Goal: Information Seeking & Learning: Learn about a topic

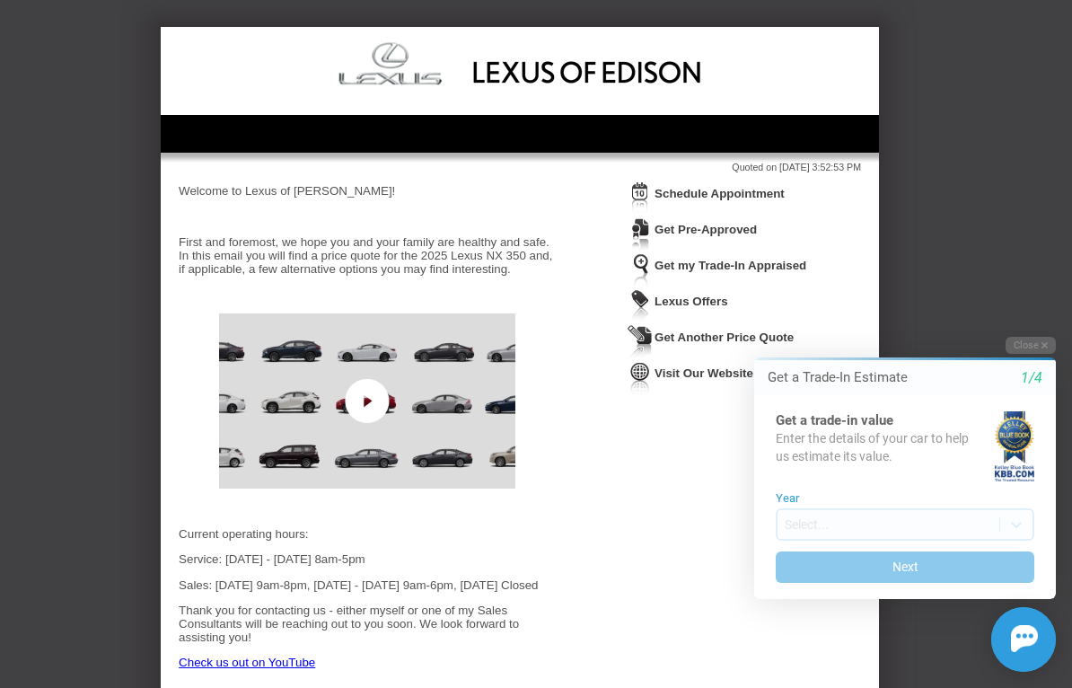
click at [1030, 346] on button "Close" at bounding box center [1030, 345] width 50 height 17
click at [1036, 346] on button "Close" at bounding box center [1030, 345] width 50 height 17
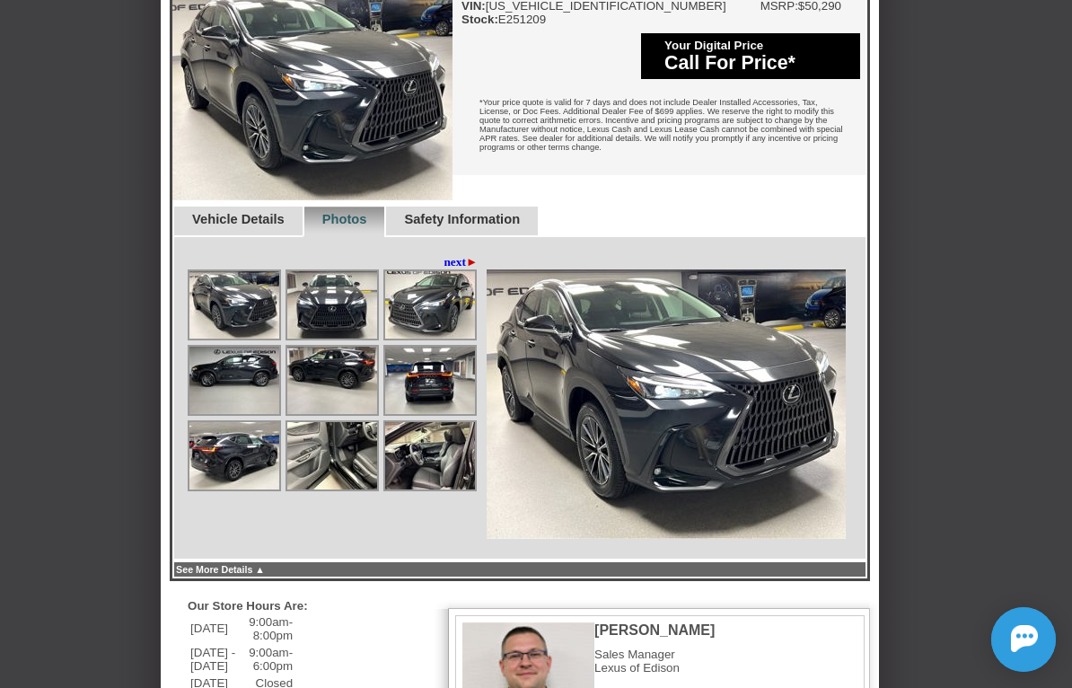
scroll to position [811, 0]
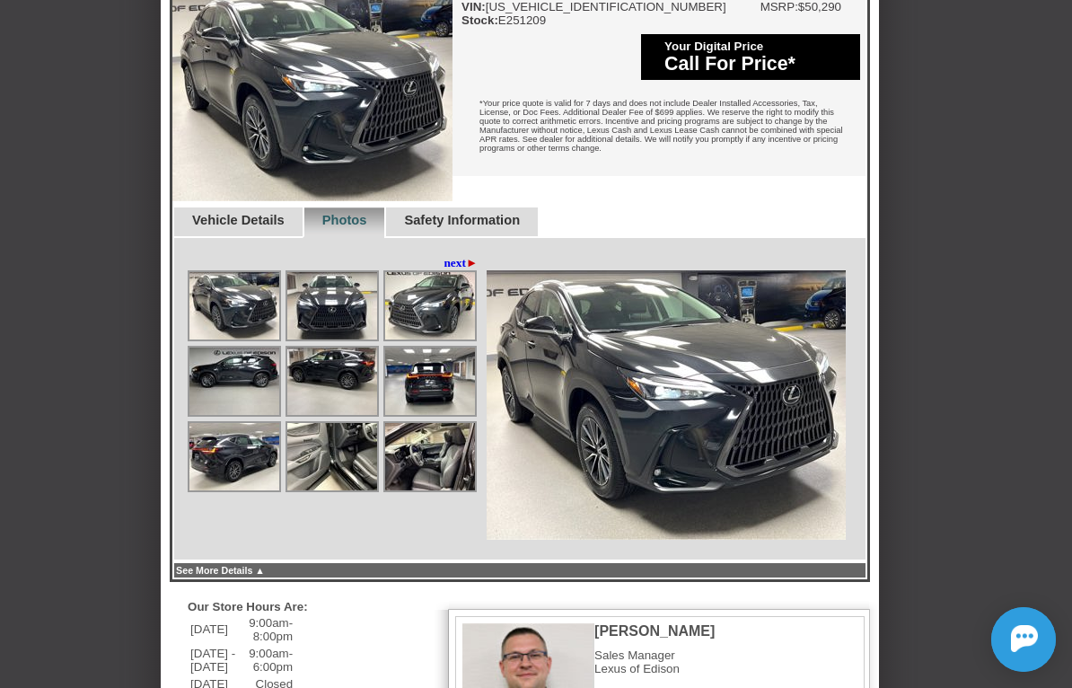
click at [231, 339] on img at bounding box center [234, 305] width 90 height 67
click at [338, 339] on img at bounding box center [332, 305] width 90 height 67
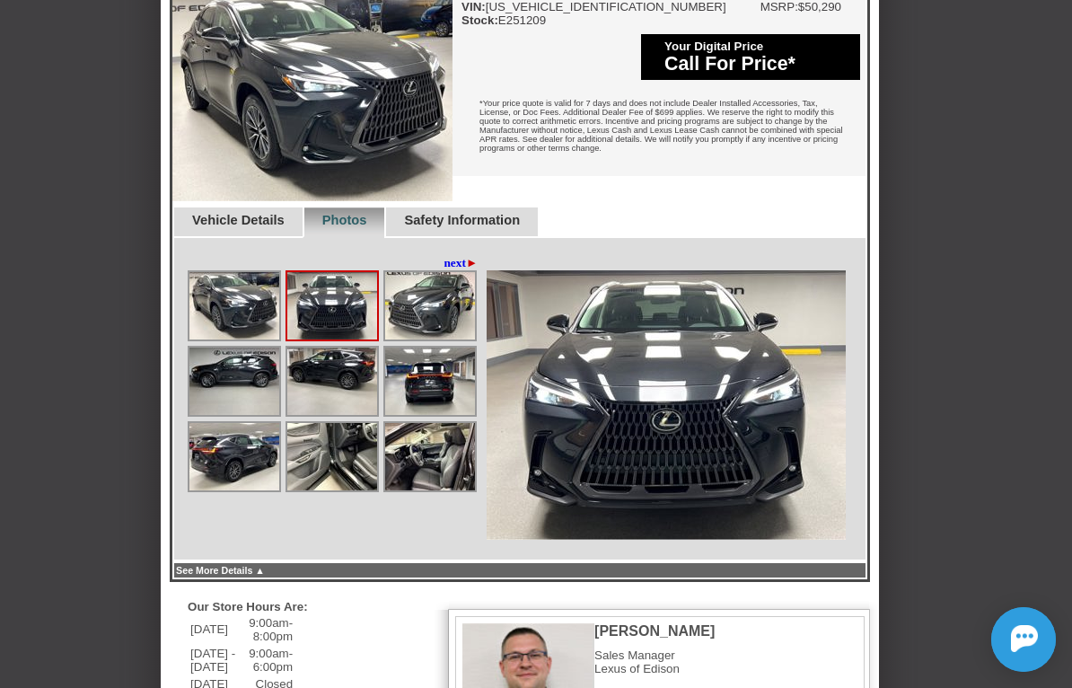
click at [428, 339] on img at bounding box center [430, 305] width 90 height 67
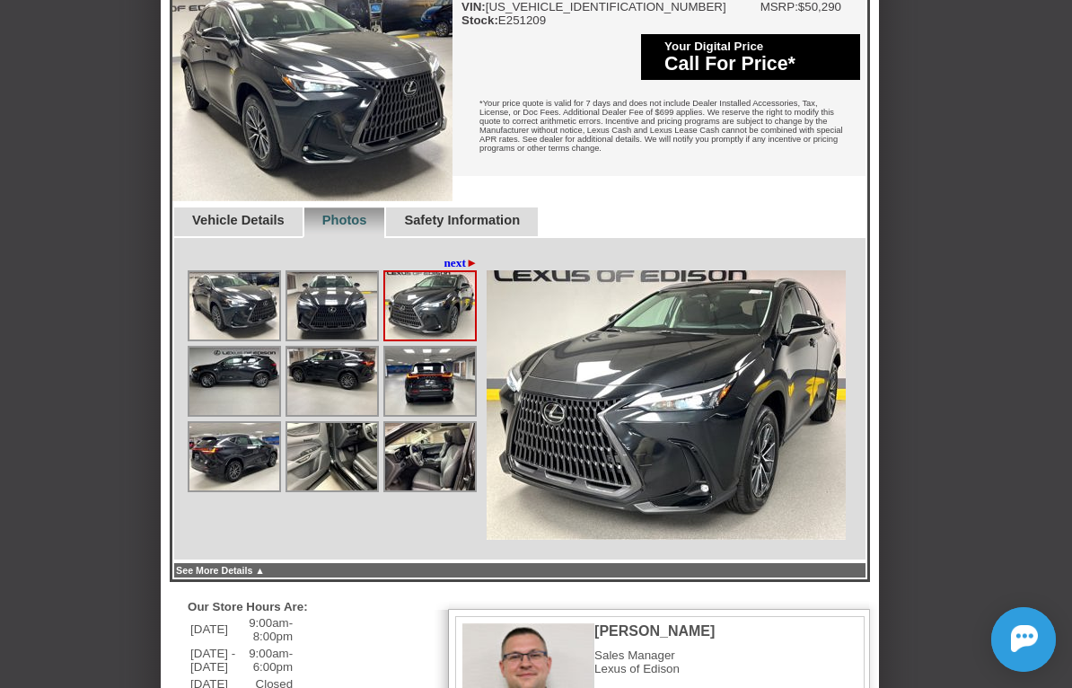
click at [238, 415] on img at bounding box center [234, 380] width 90 height 67
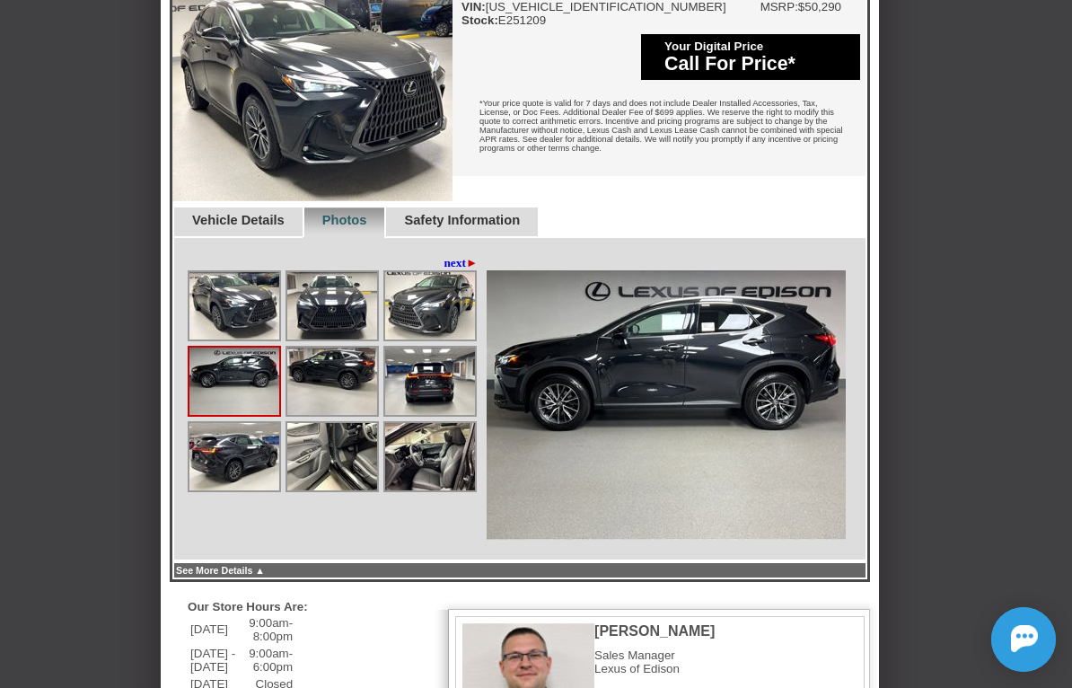
click at [338, 415] on img at bounding box center [332, 380] width 90 height 67
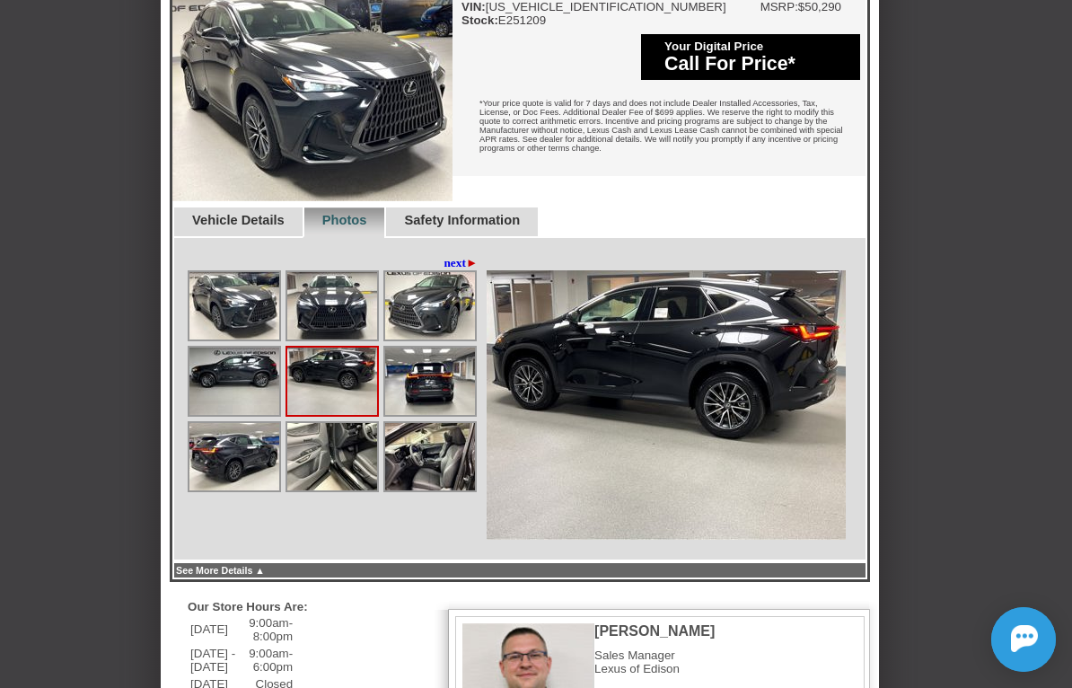
click at [426, 415] on img at bounding box center [430, 380] width 90 height 67
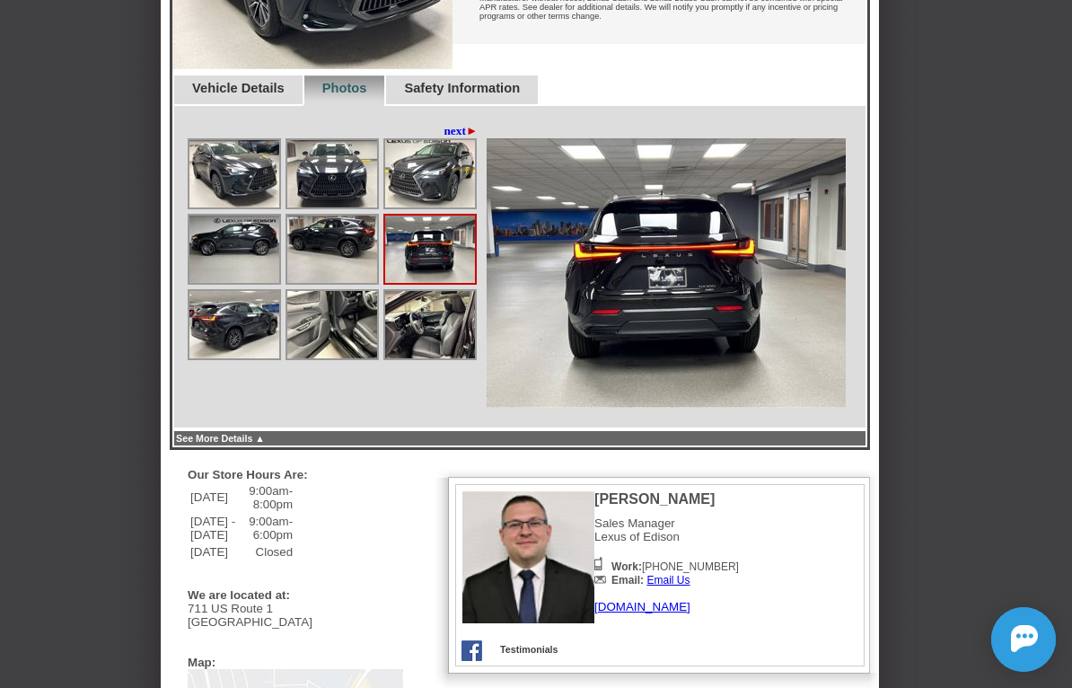
scroll to position [943, 0]
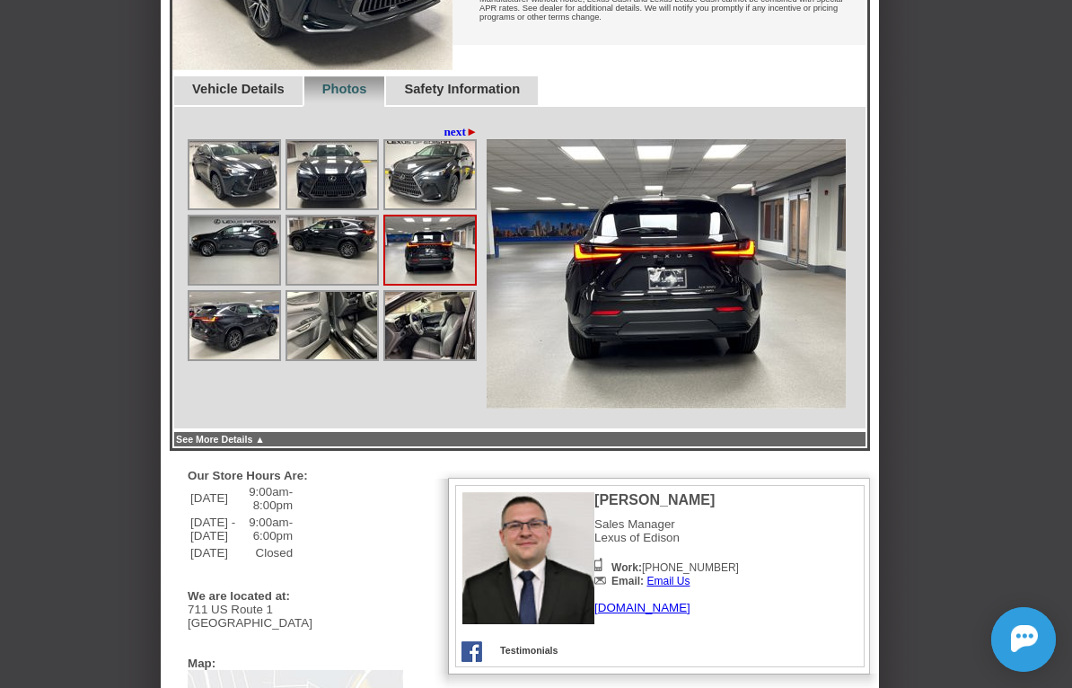
click at [234, 359] on img at bounding box center [234, 325] width 90 height 67
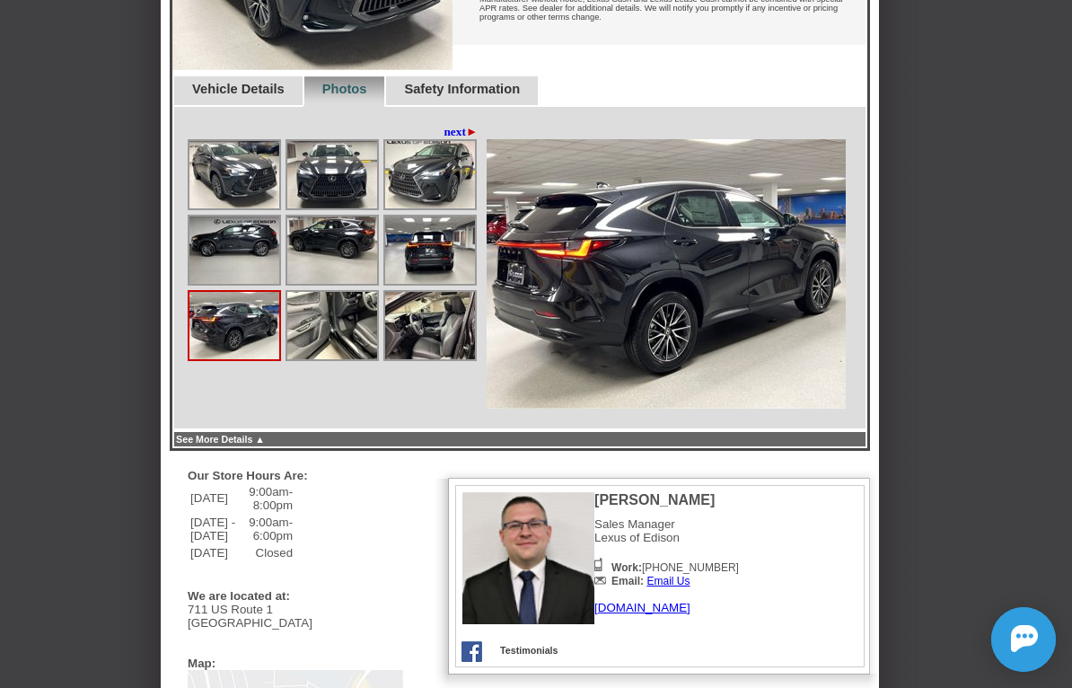
click at [324, 359] on img at bounding box center [332, 325] width 90 height 67
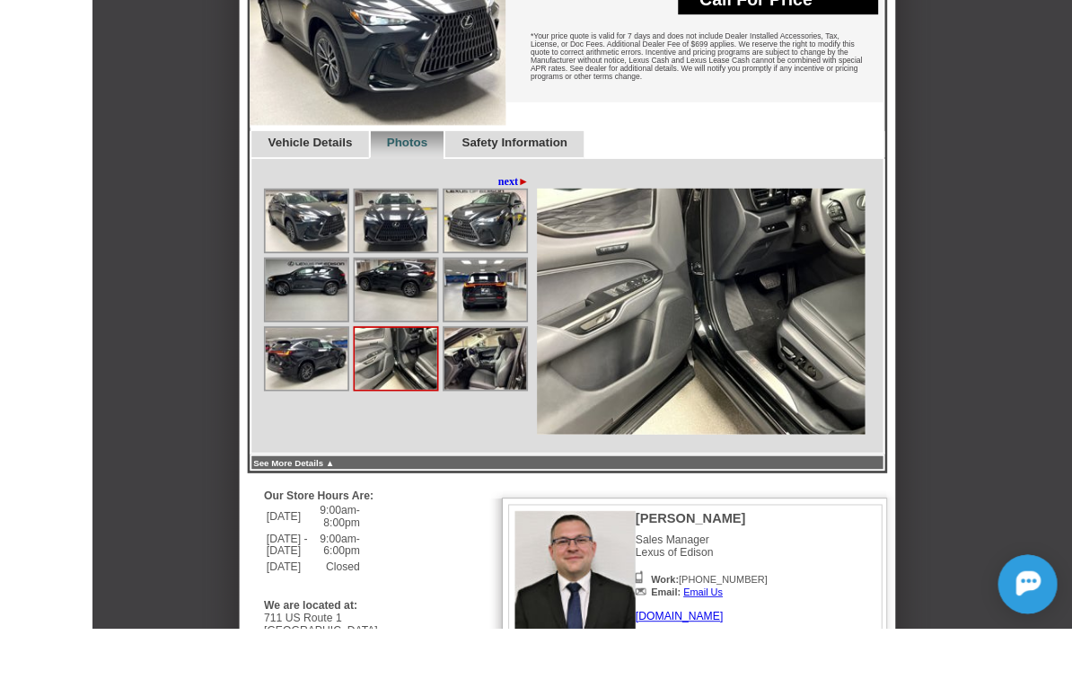
scroll to position [922, 0]
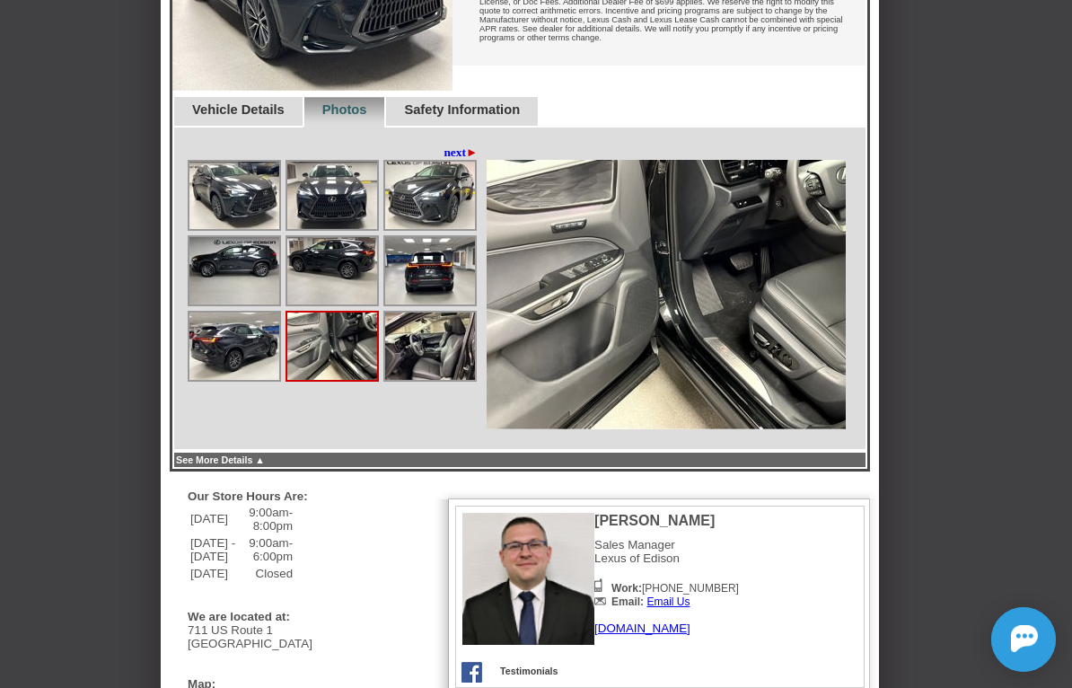
click at [442, 380] on img at bounding box center [430, 345] width 90 height 67
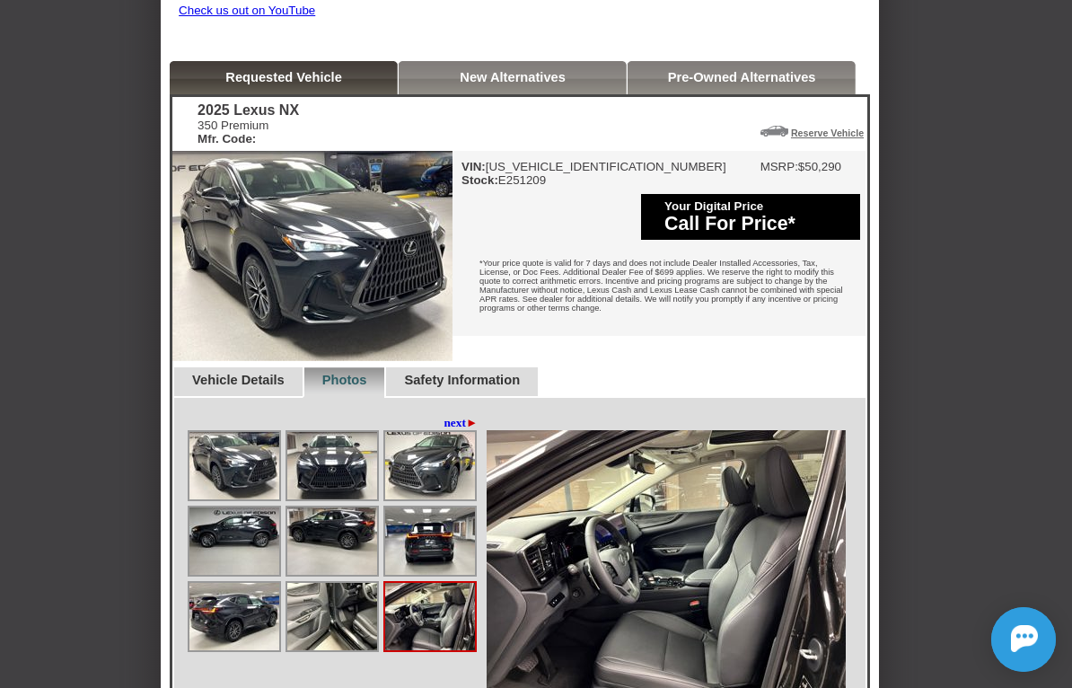
scroll to position [653, 0]
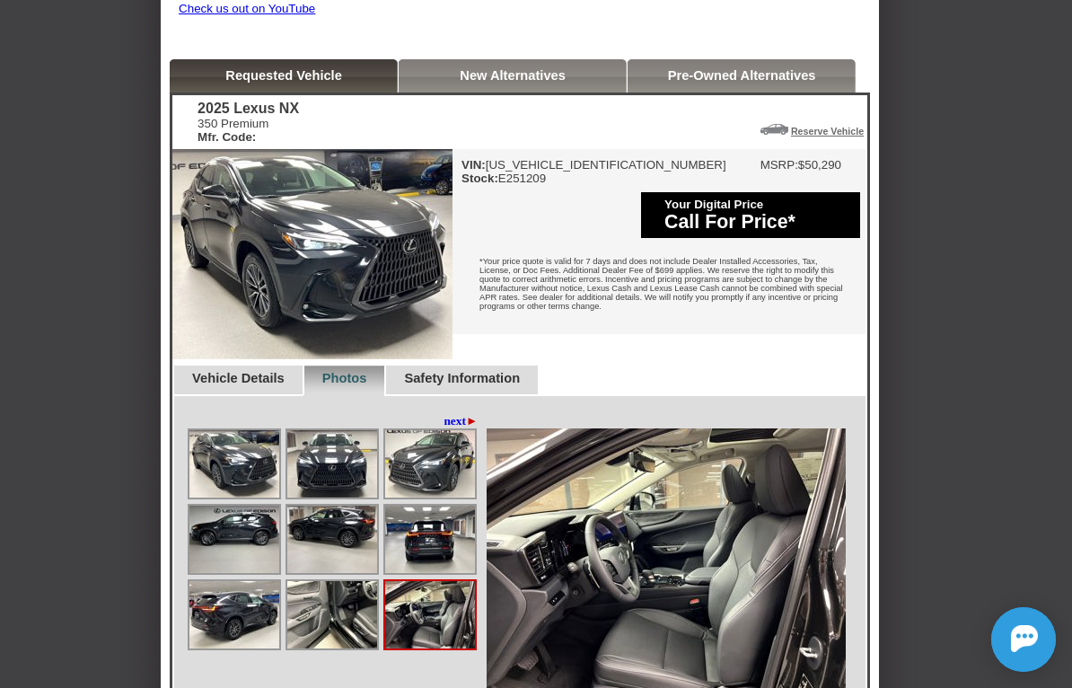
click at [278, 385] on link "Vehicle Details" at bounding box center [238, 378] width 92 height 14
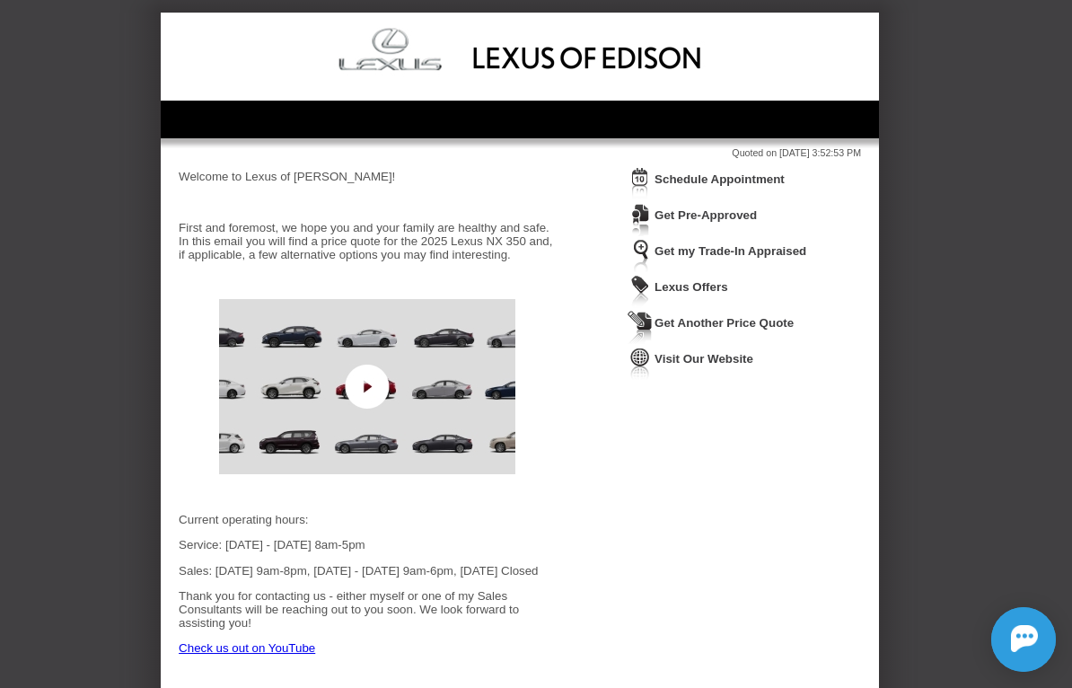
scroll to position [0, 0]
